Goal: Task Accomplishment & Management: Use online tool/utility

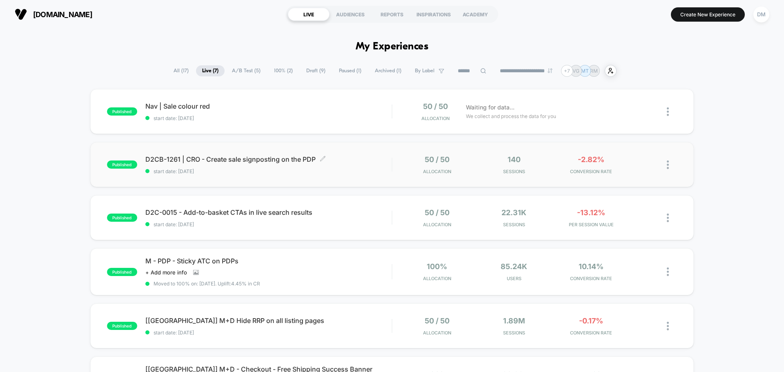
click at [366, 165] on div "D2CB-1261 | CRO - Create sale signposting on the PDP Click to edit experience d…" at bounding box center [268, 164] width 246 height 19
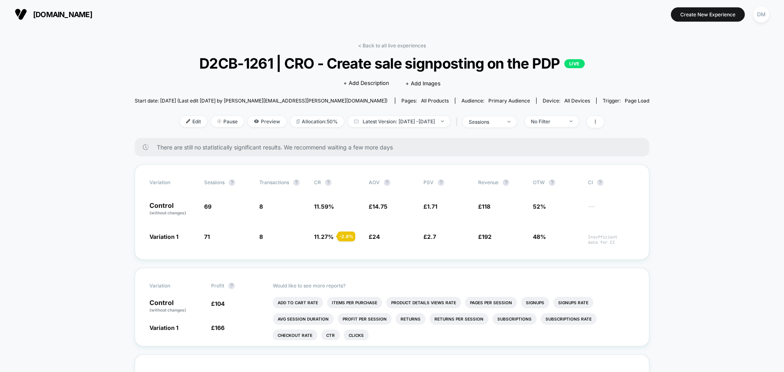
click at [564, 102] on span "all devices" at bounding box center [577, 101] width 26 height 6
click at [488, 100] on span "Primary Audience" at bounding box center [509, 101] width 42 height 6
click at [223, 102] on span "Start date: [DATE] (Last edit [DATE] by [PERSON_NAME][EMAIL_ADDRESS][PERSON_NAM…" at bounding box center [261, 101] width 253 height 6
click at [421, 102] on span "all products" at bounding box center [435, 101] width 28 height 6
click at [625, 101] on span "Page Load" at bounding box center [637, 101] width 24 height 6
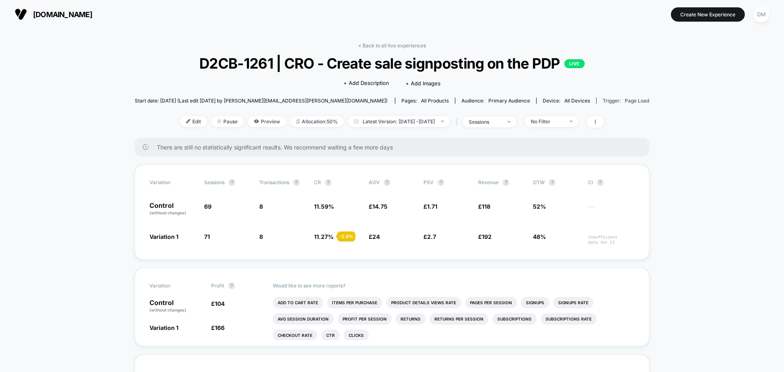
click at [603, 101] on div "Trigger: Page Load" at bounding box center [626, 101] width 47 height 6
click at [421, 99] on span "all products" at bounding box center [435, 101] width 28 height 6
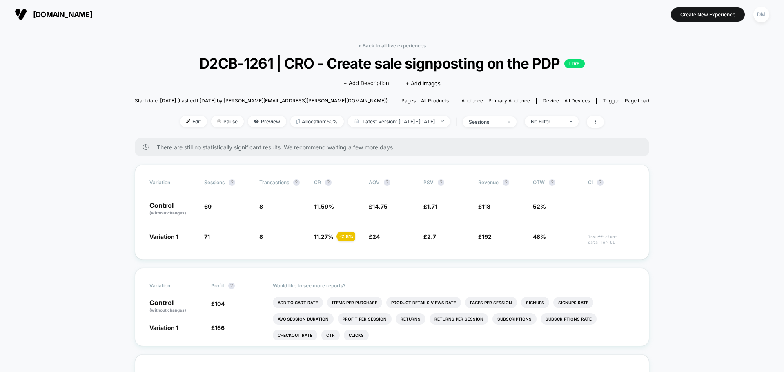
click at [401, 102] on div "Pages: all products" at bounding box center [424, 101] width 47 height 6
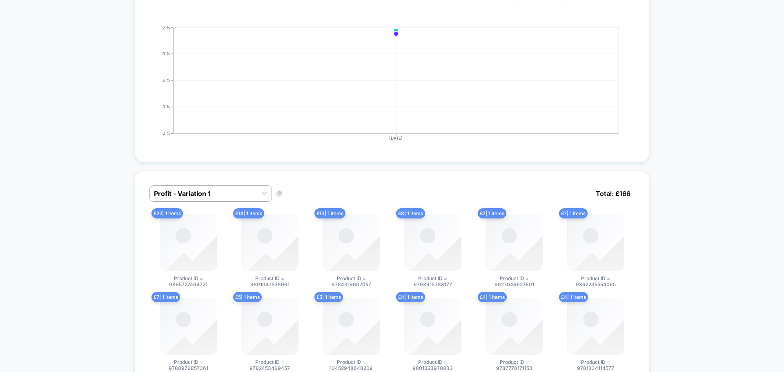
scroll to position [531, 0]
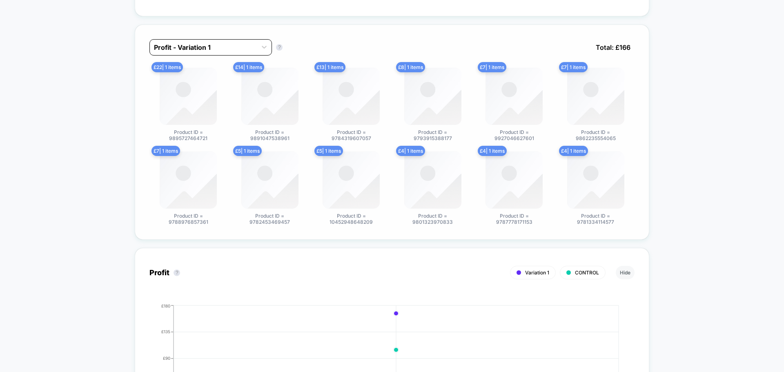
click at [253, 45] on div at bounding box center [203, 47] width 99 height 10
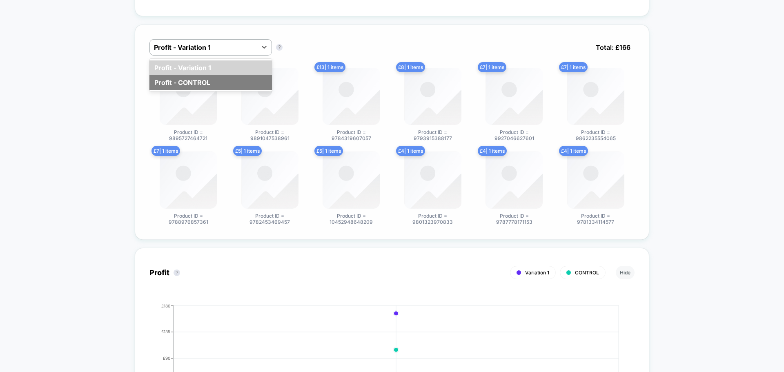
click at [216, 81] on div "Profit - CONTROL" at bounding box center [210, 82] width 122 height 15
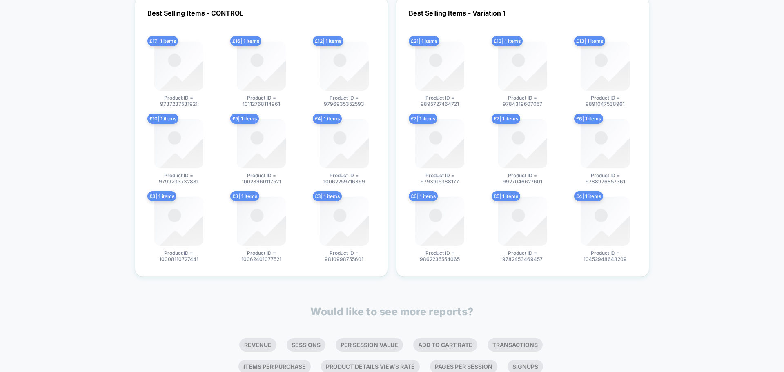
scroll to position [1279, 0]
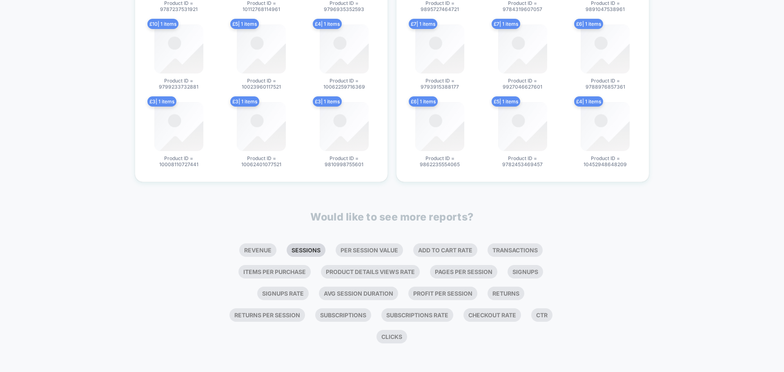
click at [300, 246] on li "Sessions" at bounding box center [306, 249] width 39 height 13
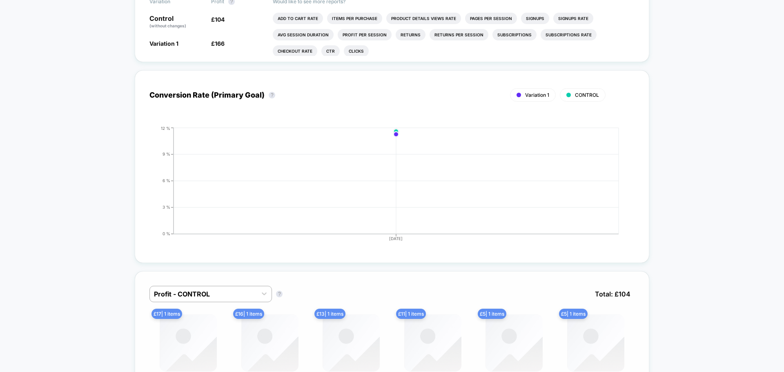
scroll to position [0, 0]
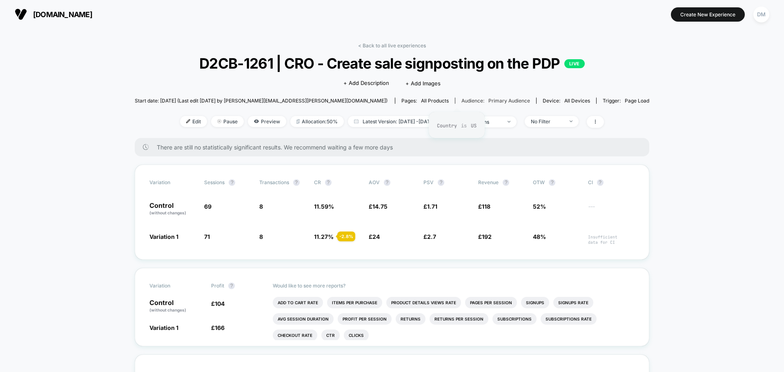
click at [488, 101] on span "Primary Audience" at bounding box center [509, 101] width 42 height 6
click at [180, 123] on span "Edit" at bounding box center [193, 121] width 27 height 11
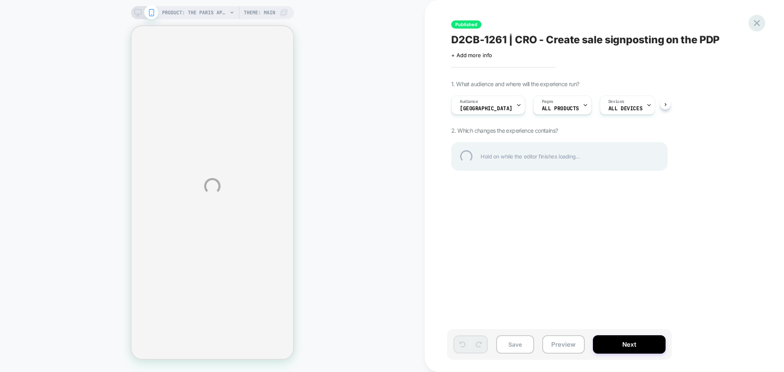
click at [758, 24] on div at bounding box center [756, 23] width 17 height 17
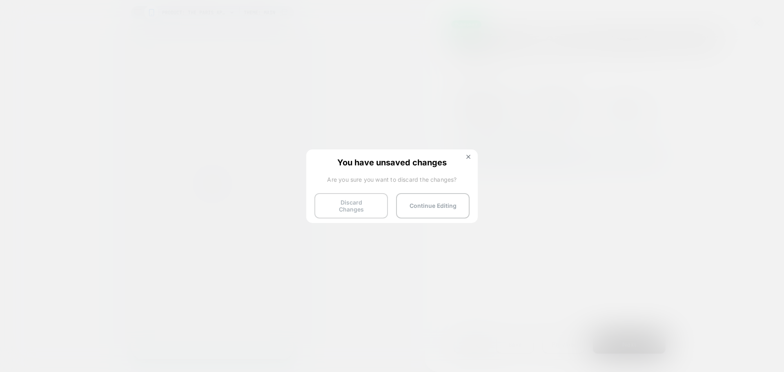
click at [365, 205] on button "Discard Changes" at bounding box center [350, 205] width 73 height 25
